Goal: Information Seeking & Learning: Learn about a topic

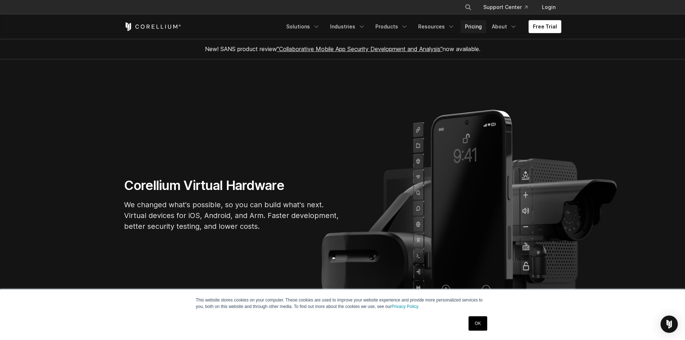
click at [477, 28] on link "Pricing" at bounding box center [474, 26] width 26 height 13
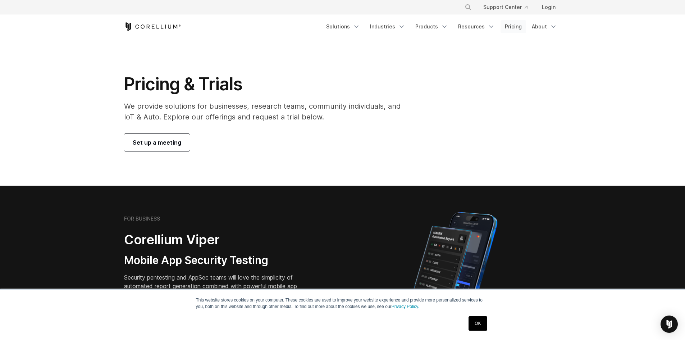
click at [512, 26] on link "Pricing" at bounding box center [514, 26] width 26 height 13
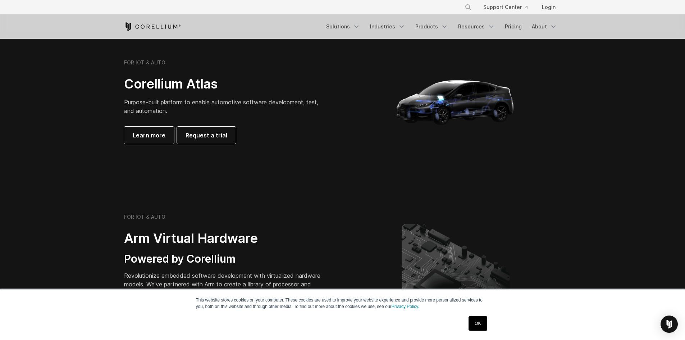
scroll to position [684, 0]
